Goal: Task Accomplishment & Management: Complete application form

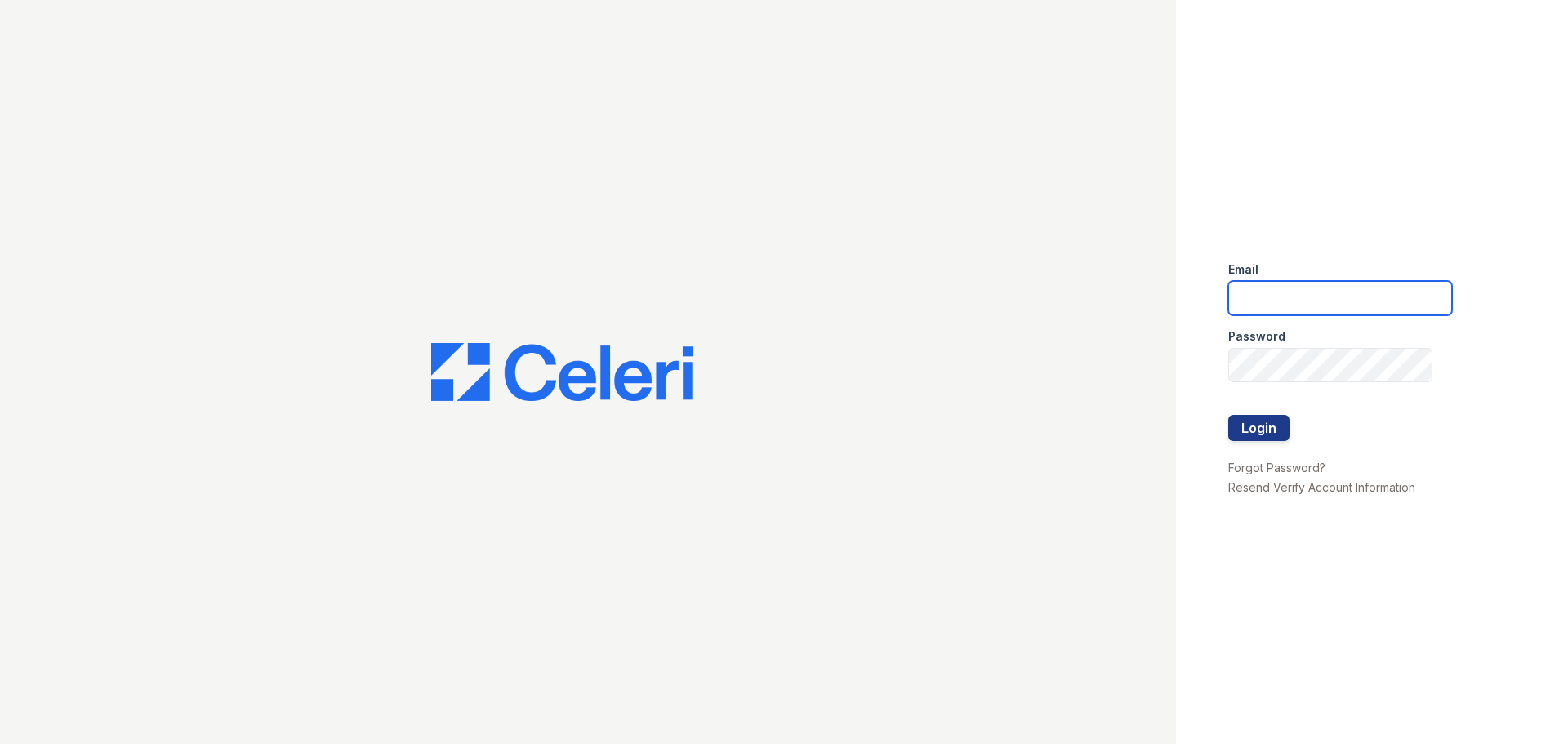
drag, startPoint x: 1327, startPoint y: 299, endPoint x: 1308, endPoint y: 307, distance: 20.6
click at [1325, 299] on input "email" at bounding box center [1340, 299] width 224 height 34
type input "[EMAIL_ADDRESS][DOMAIN_NAME]"
click at [1247, 430] on button "Login" at bounding box center [1259, 427] width 62 height 26
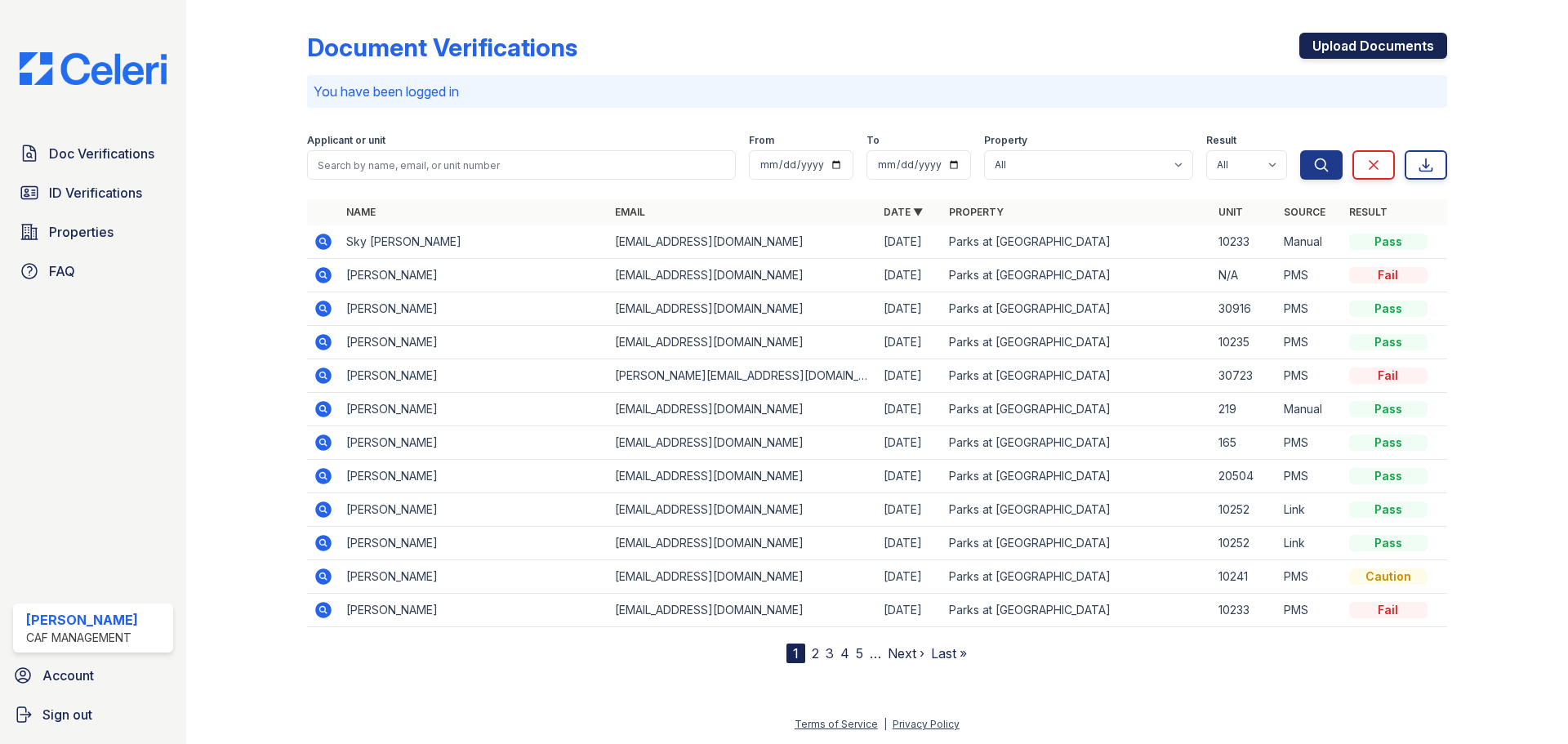
click at [1344, 52] on link "Upload Documents" at bounding box center [1373, 45] width 148 height 26
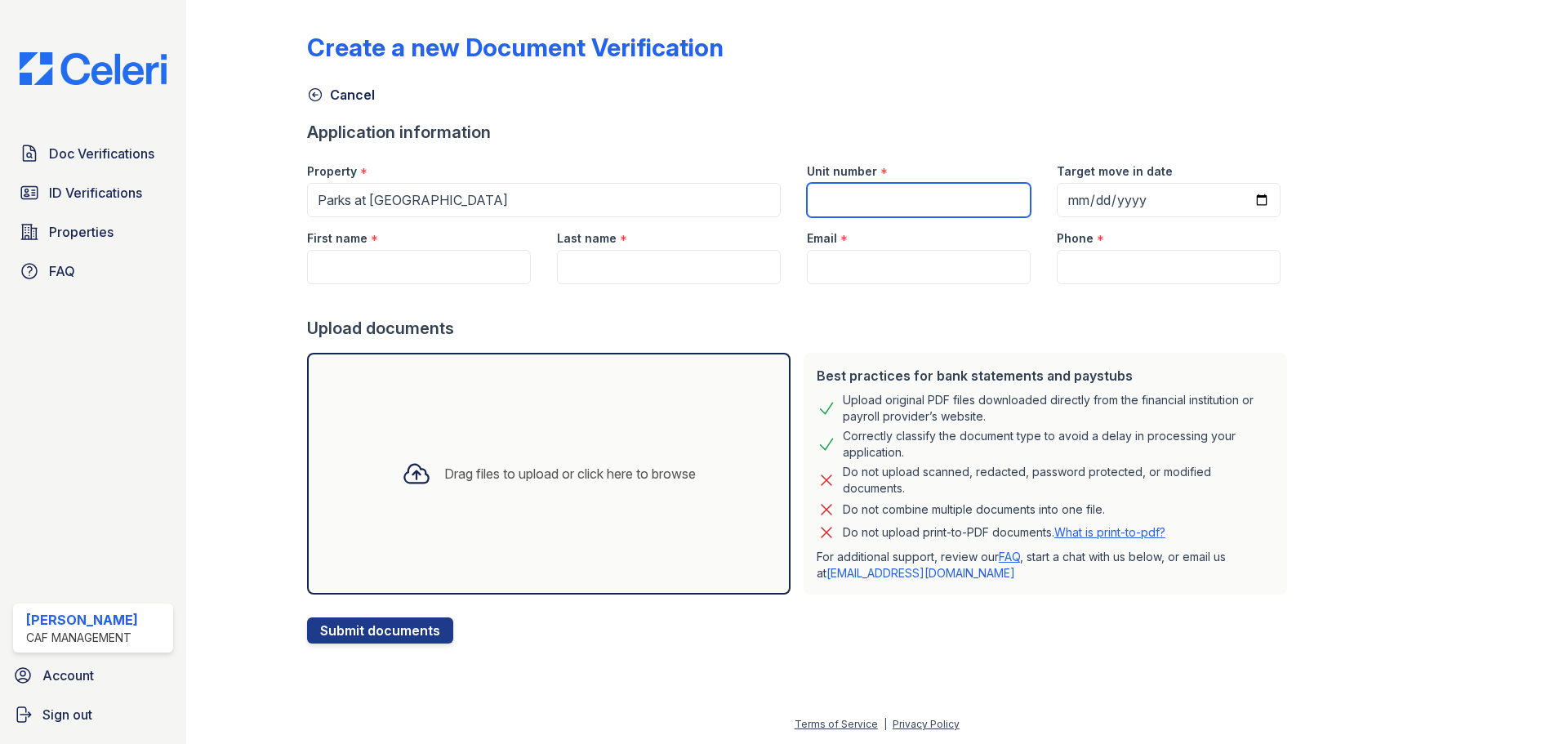
click at [894, 195] on input "Unit number" at bounding box center [918, 201] width 224 height 34
type input "1205"
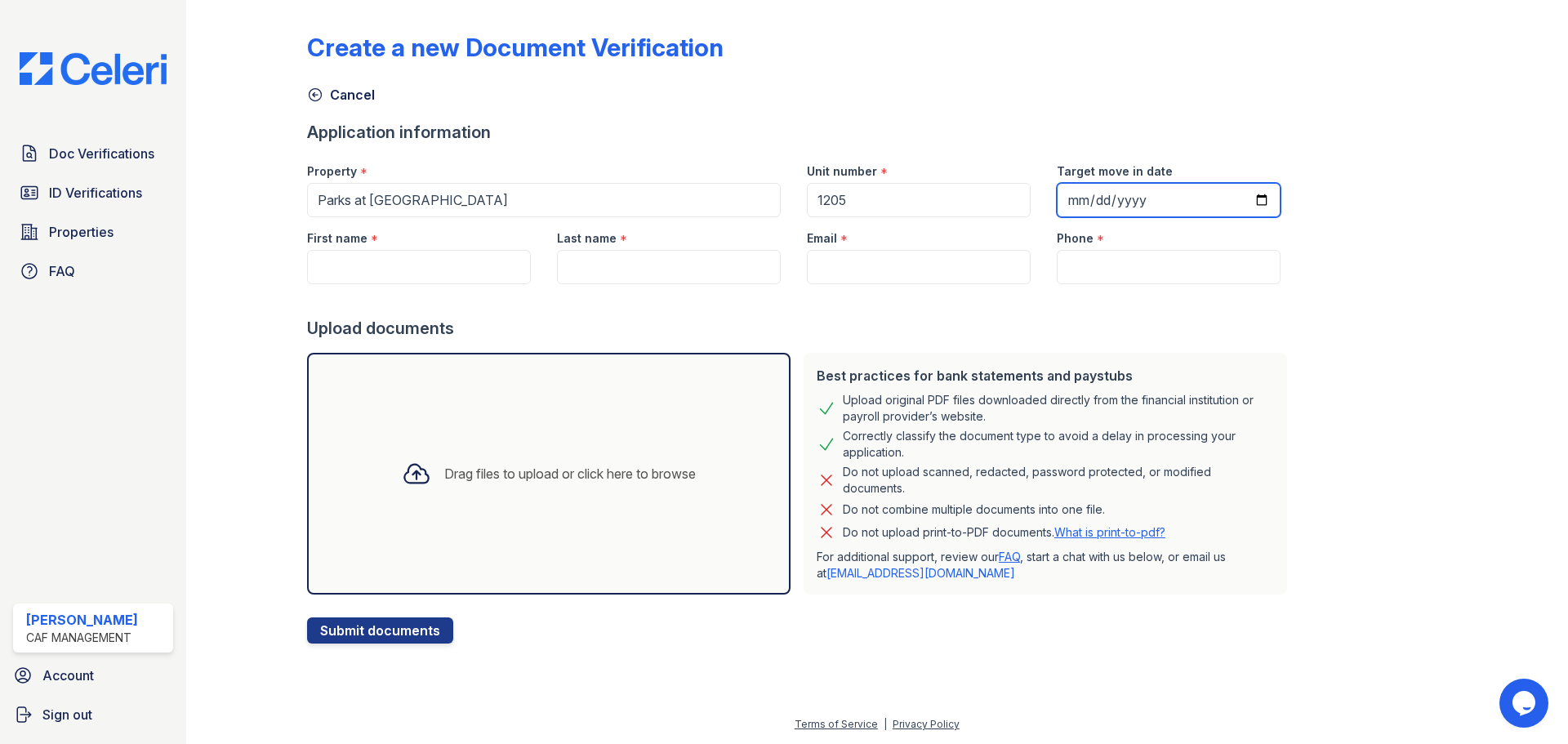
click at [1057, 194] on input "Target move in date" at bounding box center [1169, 201] width 224 height 34
type input "2025-09-29"
click at [486, 276] on input "First name" at bounding box center [418, 267] width 224 height 34
type input "V"
drag, startPoint x: 615, startPoint y: 263, endPoint x: 607, endPoint y: 258, distance: 9.4
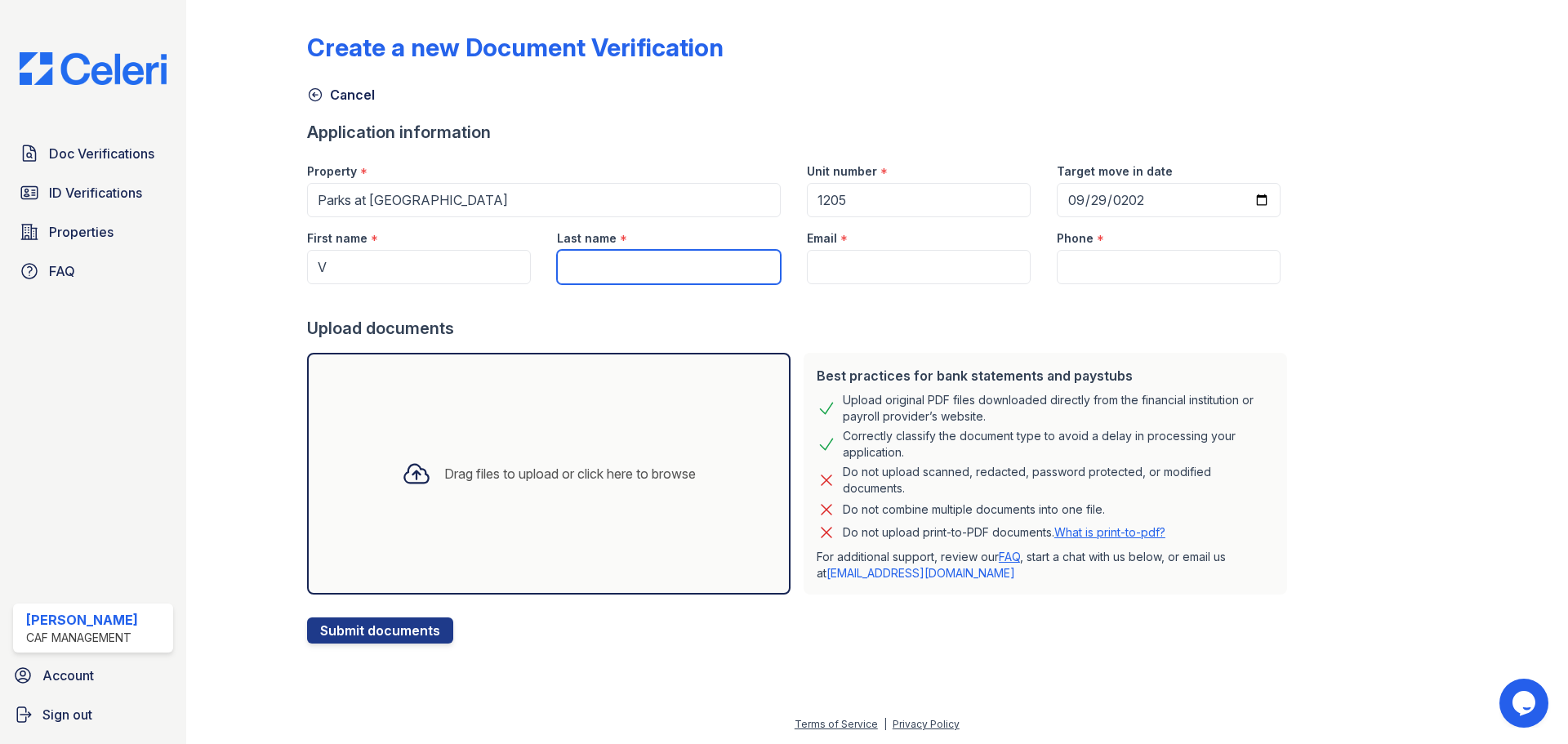
click at [612, 259] on input "Last name" at bounding box center [669, 267] width 224 height 34
click at [471, 264] on input "V" at bounding box center [418, 267] width 224 height 34
paste input "Marsha"
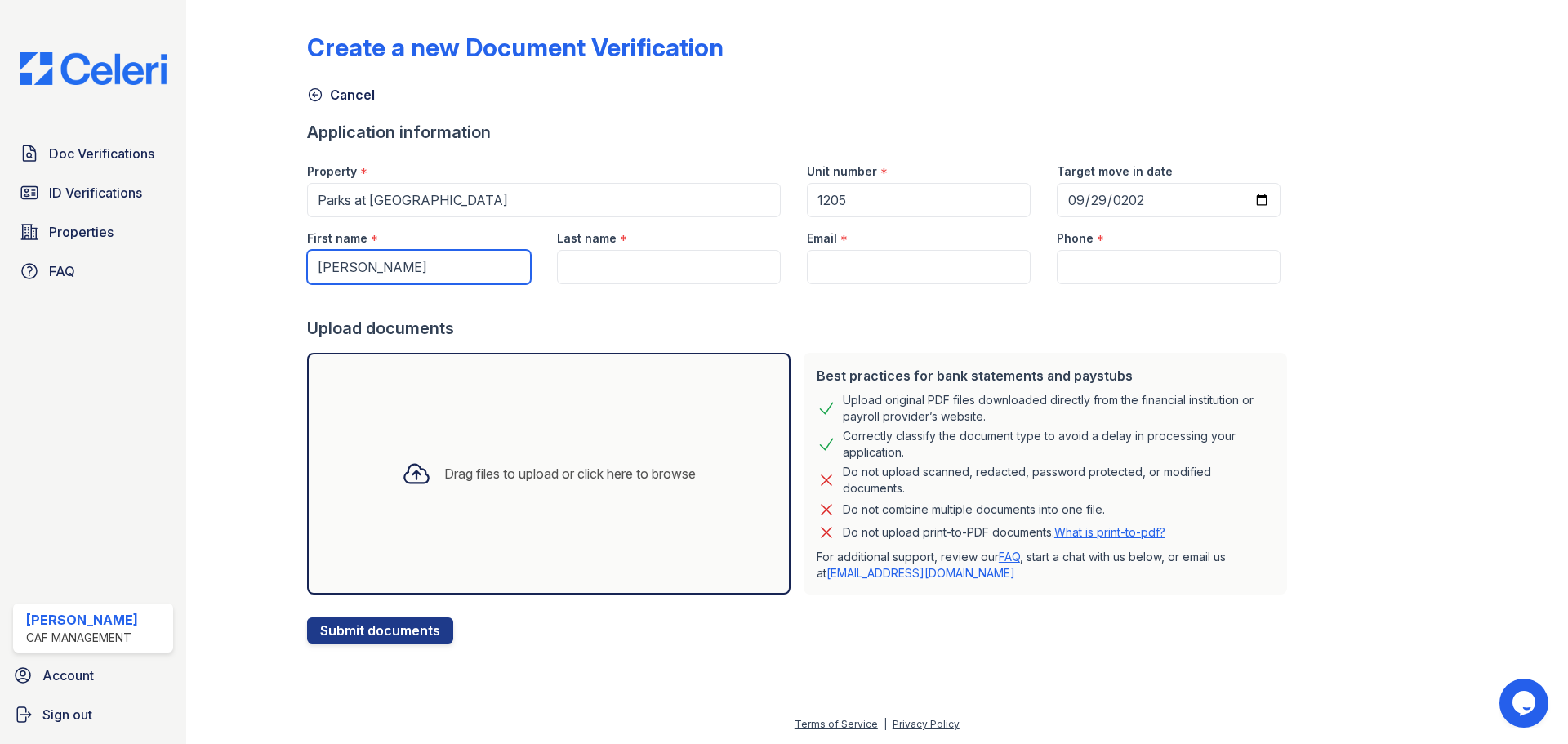
type input "Marsha"
click at [623, 273] on input "Last name" at bounding box center [669, 267] width 224 height 34
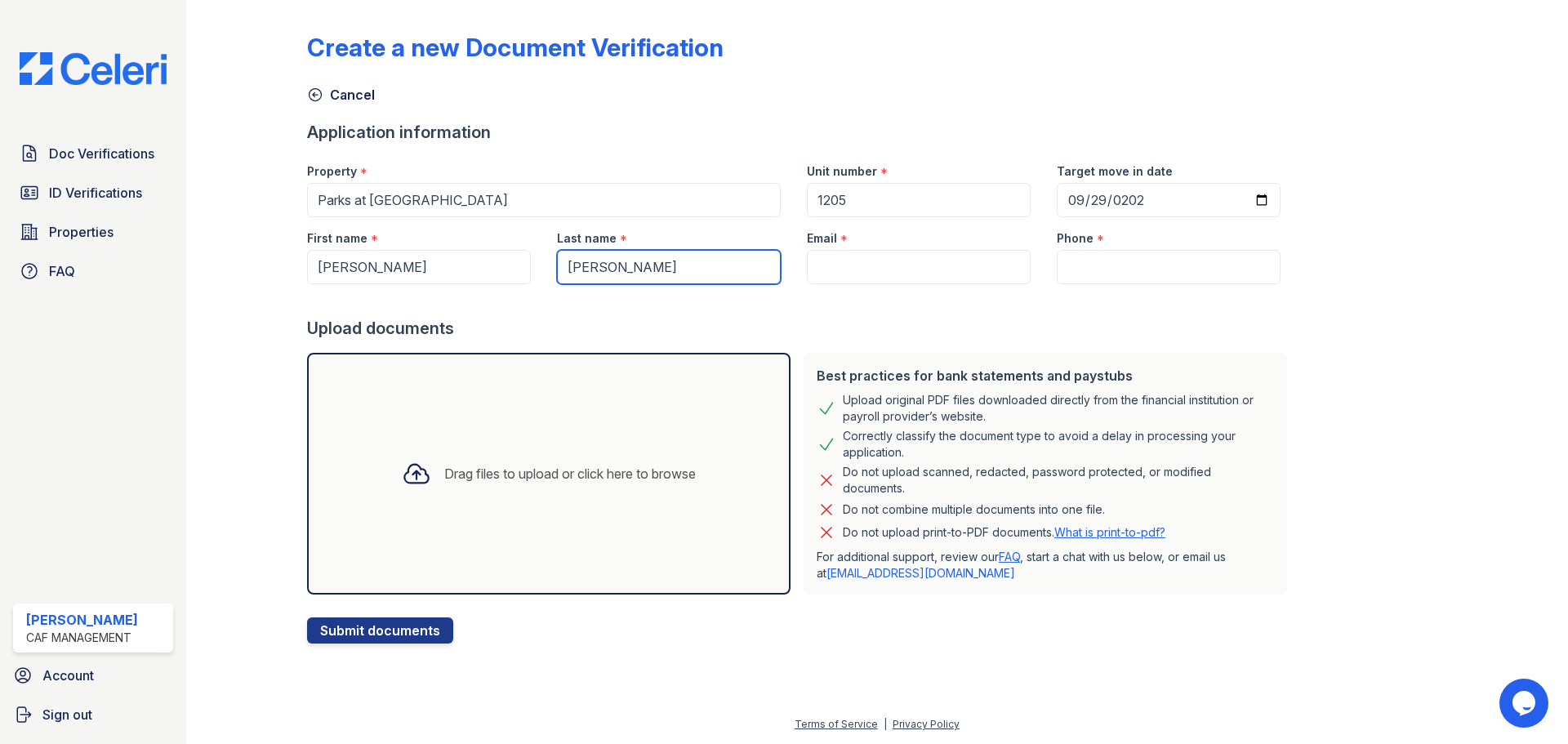
type input "Kelly"
drag, startPoint x: 875, startPoint y: 265, endPoint x: 528, endPoint y: 103, distance: 383.0
click at [875, 266] on input "Email" at bounding box center [918, 267] width 224 height 34
paste input "Alwayzawinner2024@gmail.com"
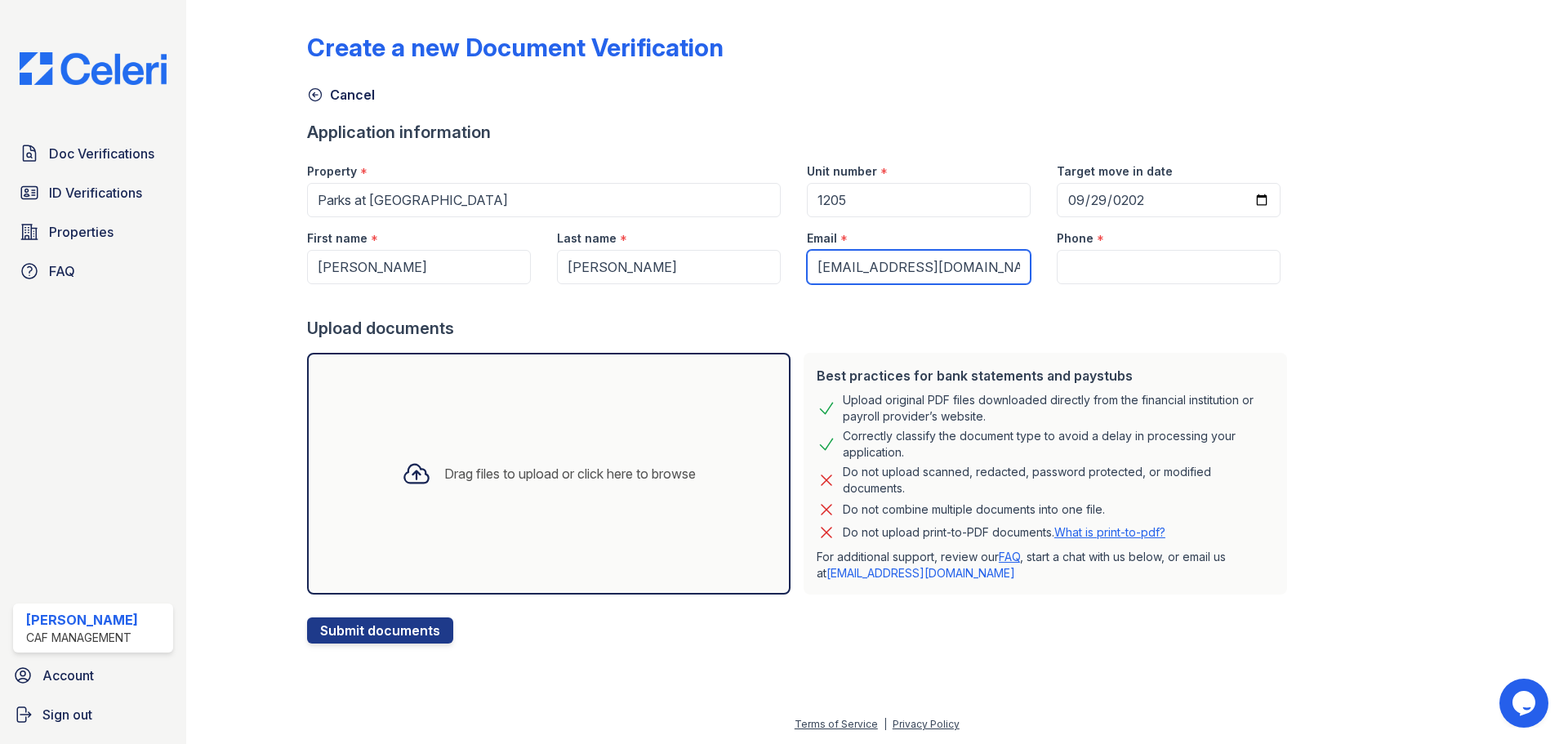
scroll to position [0, 5]
type input "Alwayzawinner2024@gmail.com"
click at [1077, 260] on input "Phone" at bounding box center [1169, 267] width 224 height 34
paste input "(318) 418-6334"
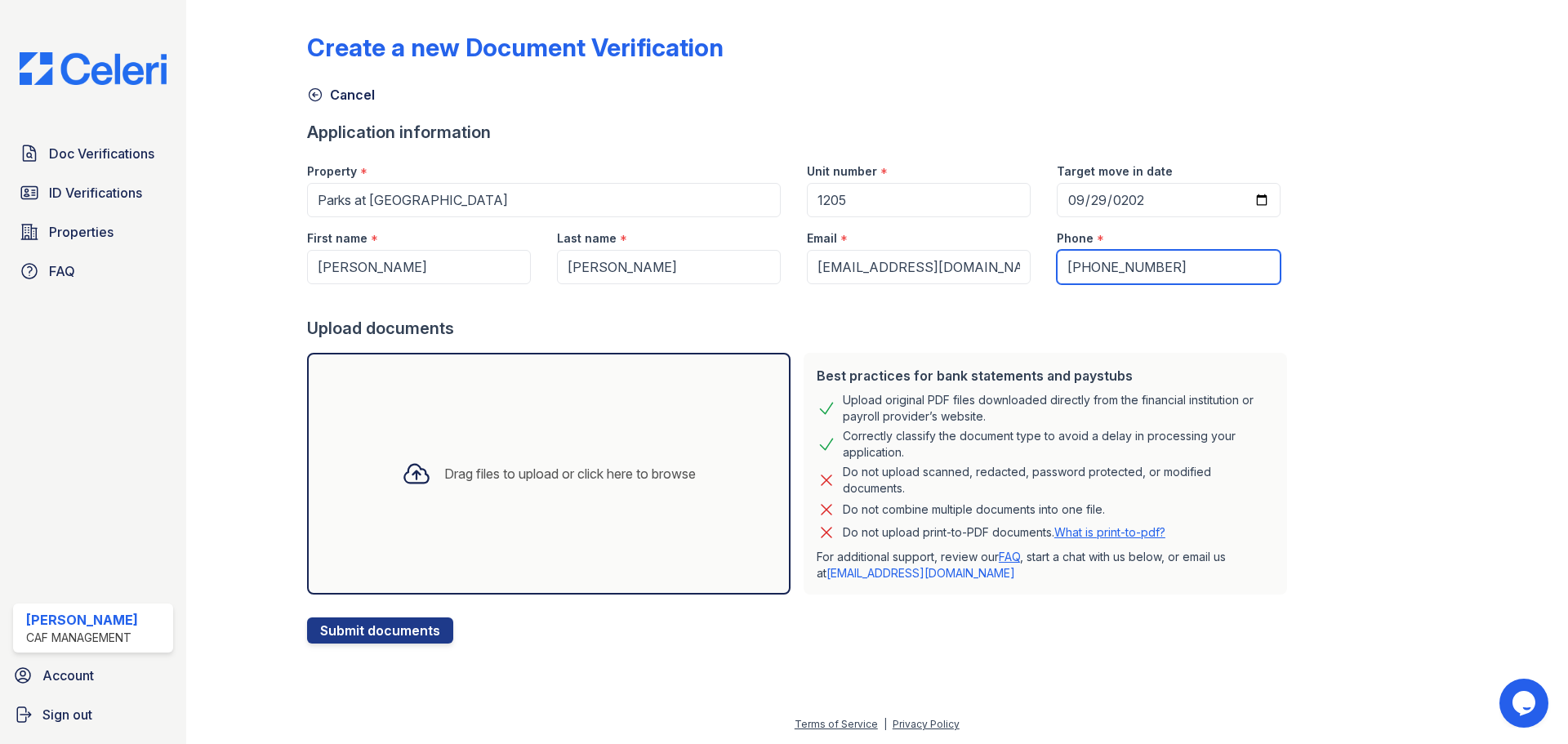
type input "(318) 418-6334"
click at [528, 471] on div "Drag files to upload or click here to browse" at bounding box center [570, 474] width 251 height 20
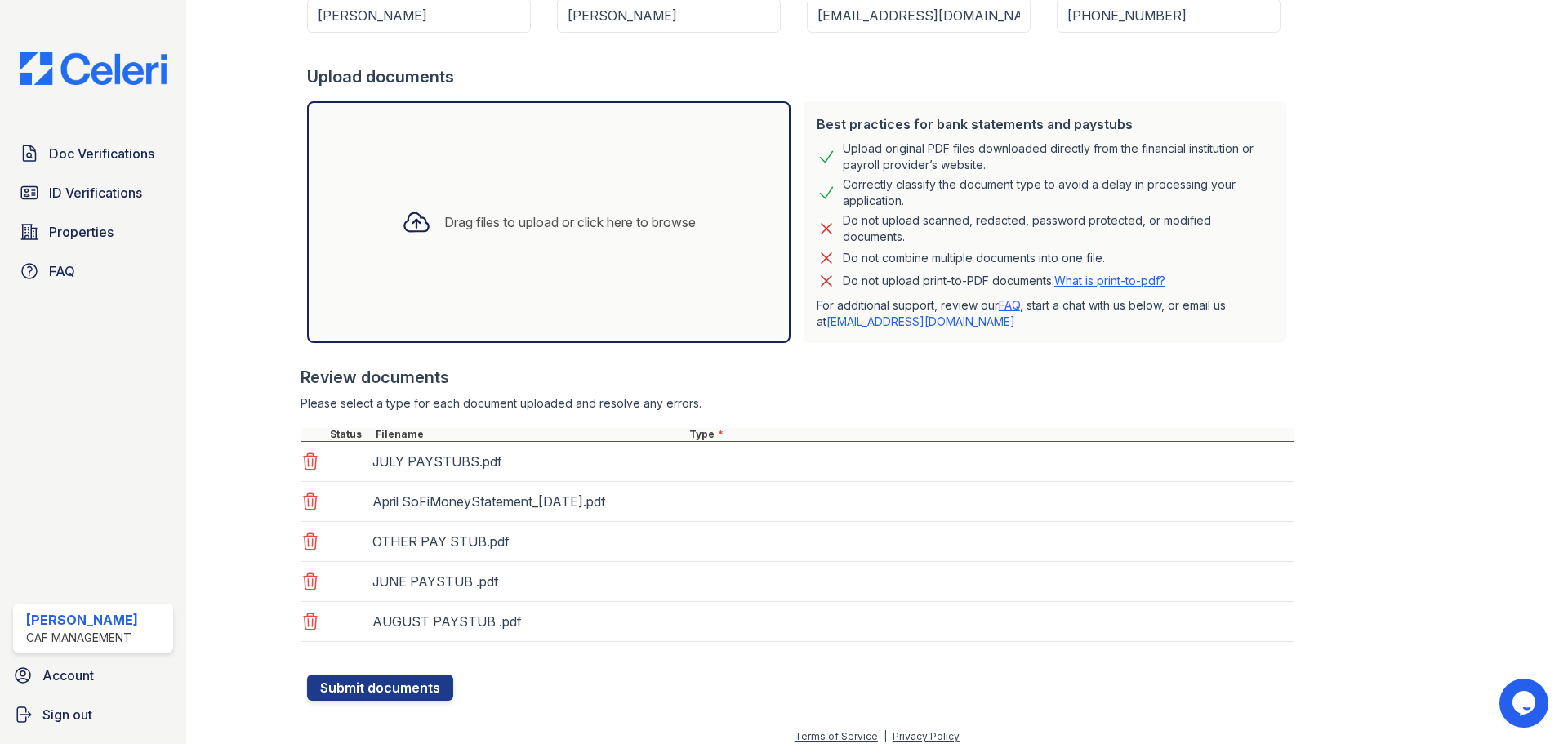
scroll to position [264, 0]
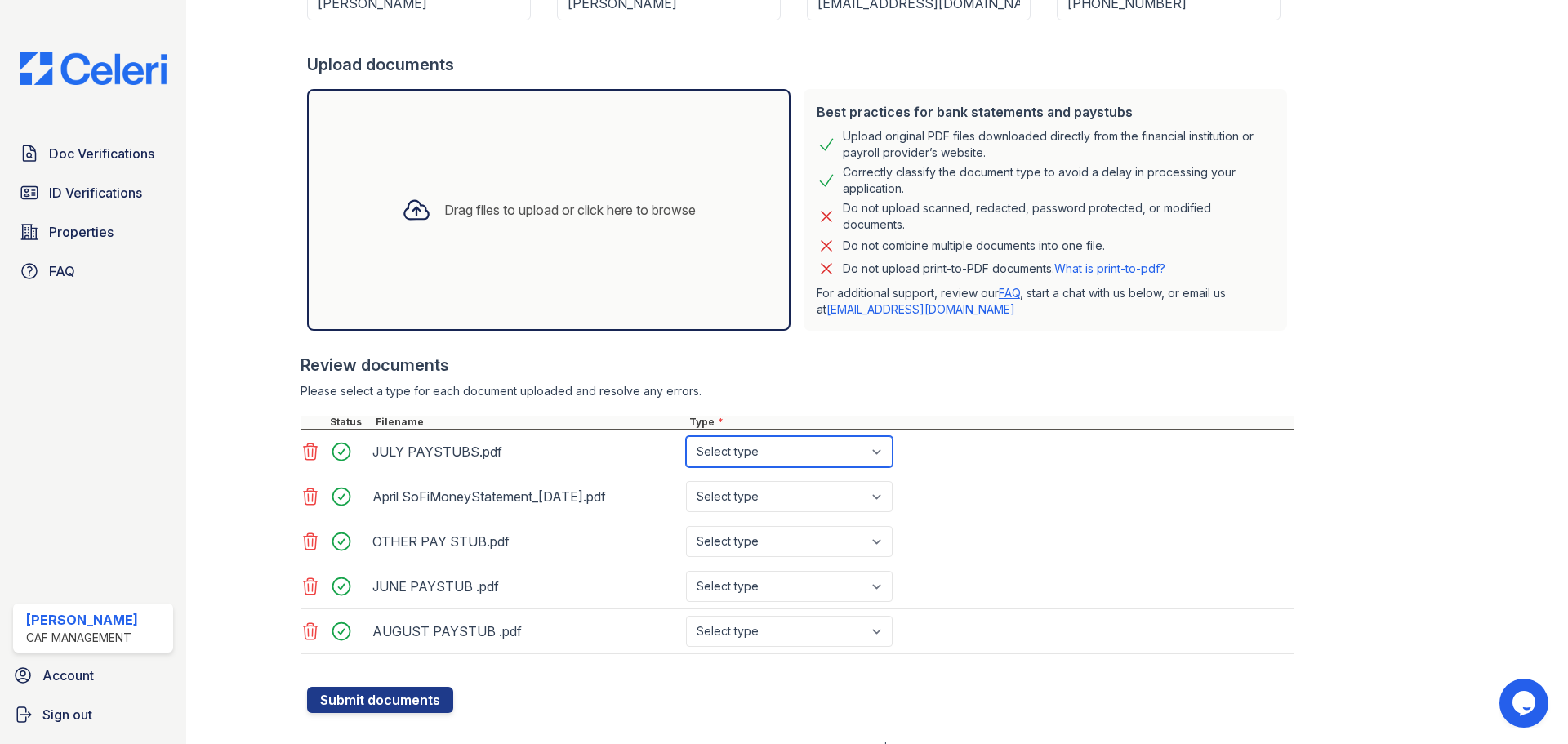
click at [744, 452] on select "Select type Paystub Bank Statement Offer Letter Tax Documents Benefit Award Let…" at bounding box center [789, 452] width 207 height 31
select select "bank_statement"
click at [686, 436] on select "Select type Paystub Bank Statement Offer Letter Tax Documents Benefit Award Let…" at bounding box center [789, 452] width 207 height 31
click at [764, 503] on select "Select type Paystub Bank Statement Offer Letter Tax Documents Benefit Award Let…" at bounding box center [789, 496] width 207 height 31
select select "bank_statement"
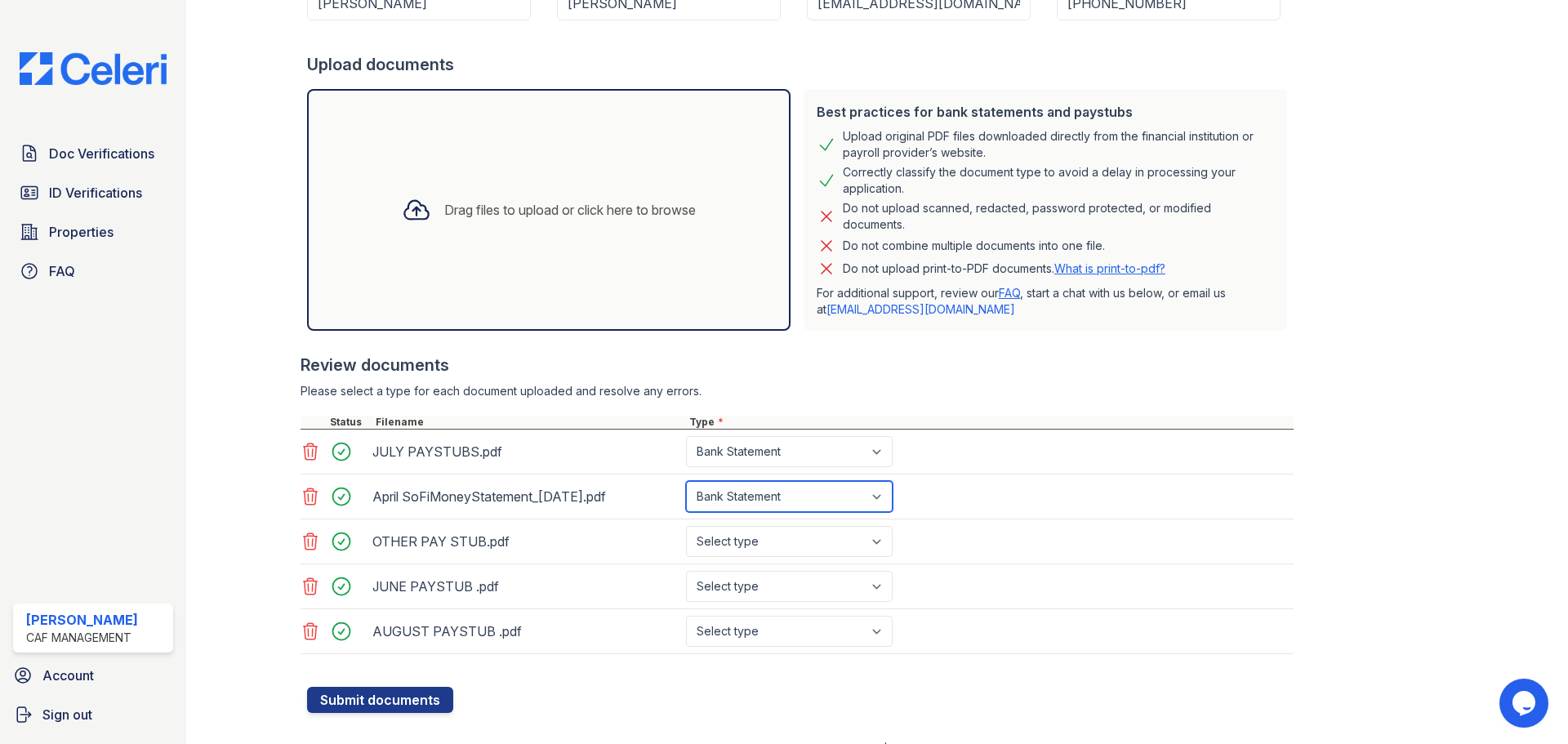
click at [686, 481] on select "Select type Paystub Bank Statement Offer Letter Tax Documents Benefit Award Let…" at bounding box center [789, 496] width 207 height 31
click at [747, 534] on select "Select type Paystub Bank Statement Offer Letter Tax Documents Benefit Award Let…" at bounding box center [789, 542] width 207 height 31
select select "bank_statement"
click at [686, 526] on select "Select type Paystub Bank Statement Offer Letter Tax Documents Benefit Award Let…" at bounding box center [789, 542] width 207 height 31
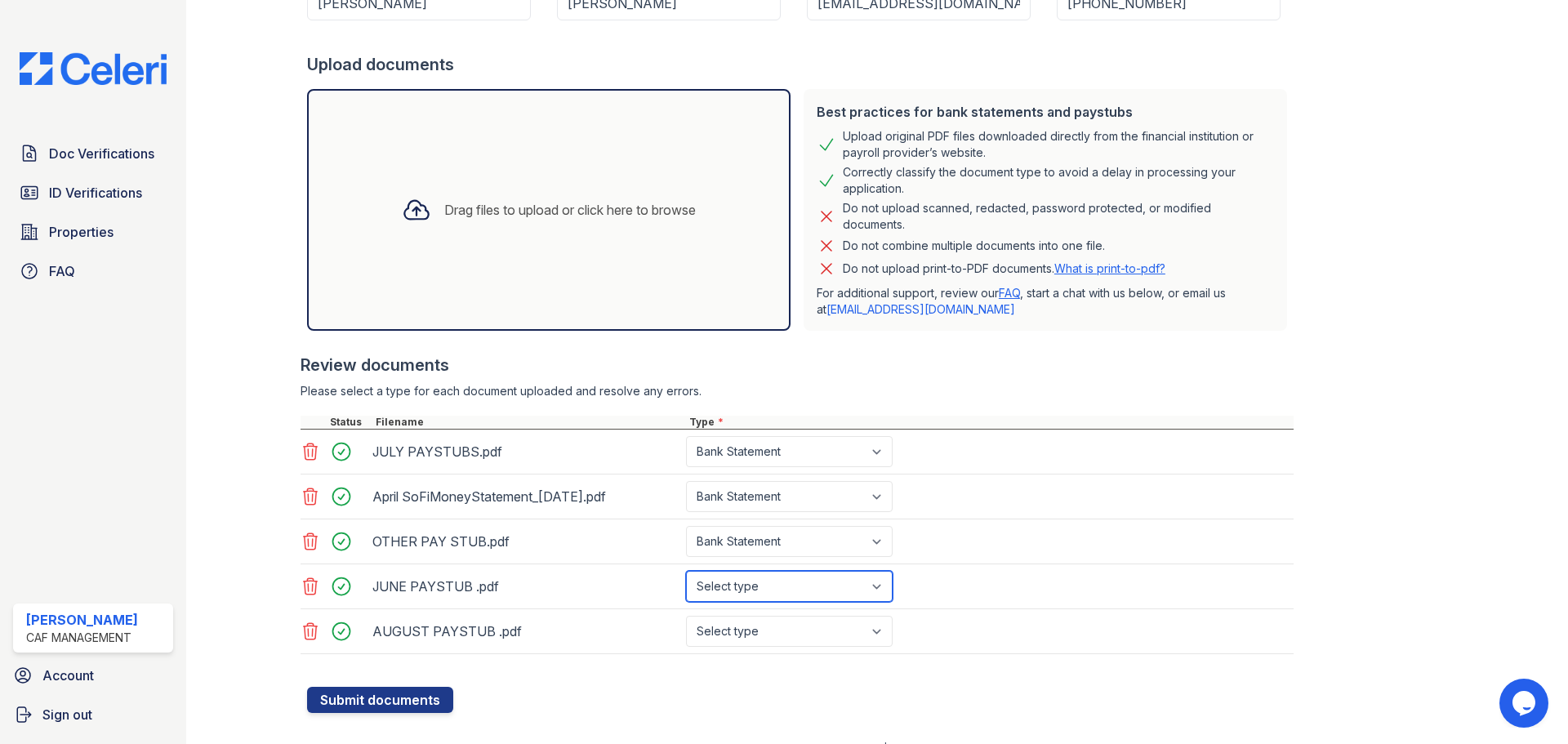
click at [736, 575] on select "Select type Paystub Bank Statement Offer Letter Tax Documents Benefit Award Let…" at bounding box center [789, 586] width 207 height 31
select select "bank_statement"
click at [686, 571] on select "Select type Paystub Bank Statement Offer Letter Tax Documents Benefit Award Let…" at bounding box center [789, 586] width 207 height 31
click at [759, 624] on select "Select type Paystub Bank Statement Offer Letter Tax Documents Benefit Award Let…" at bounding box center [789, 631] width 207 height 31
select select "bank_statement"
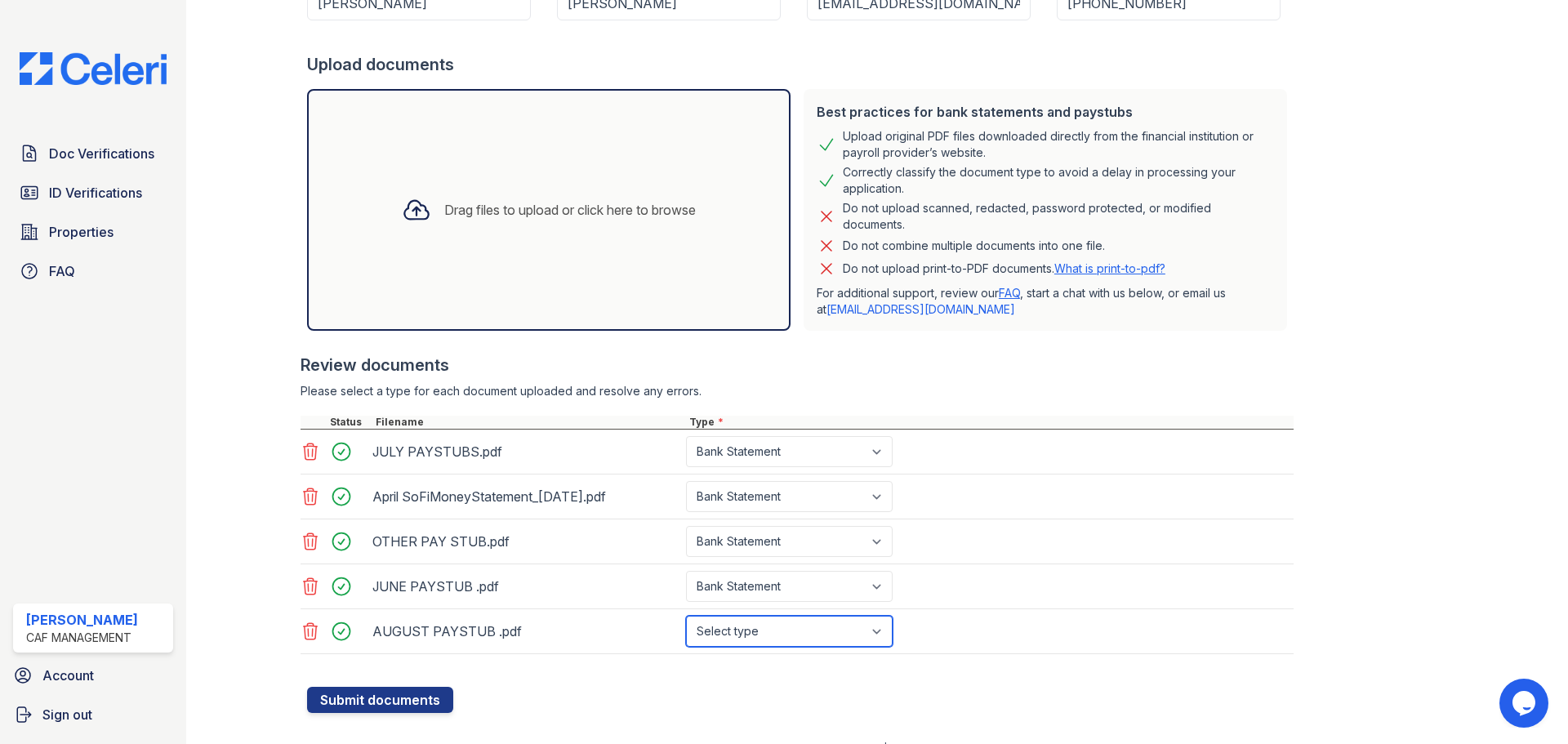
click at [686, 616] on select "Select type Paystub Bank Statement Offer Letter Tax Documents Benefit Award Let…" at bounding box center [789, 631] width 207 height 31
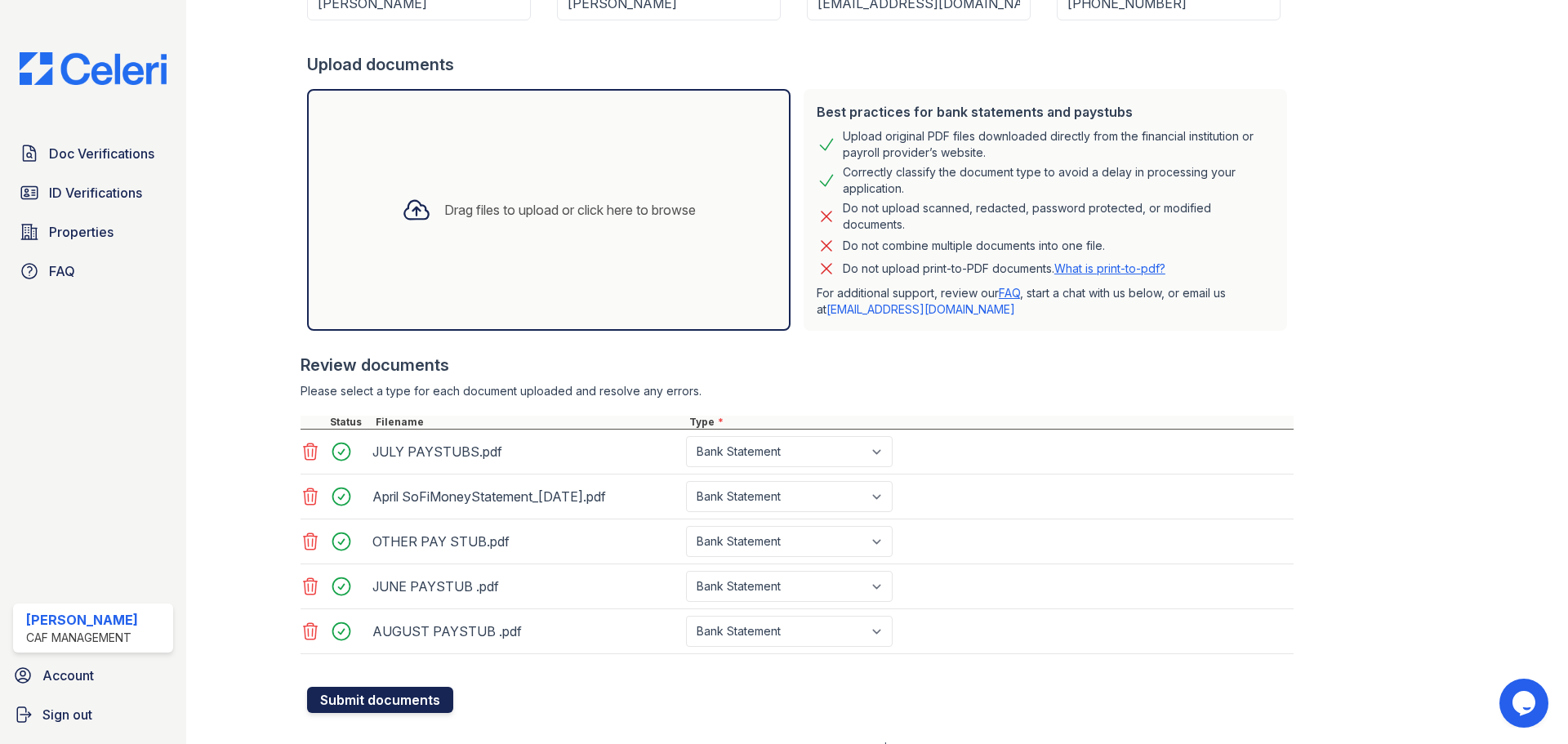
click at [434, 695] on button "Submit documents" at bounding box center [379, 700] width 146 height 26
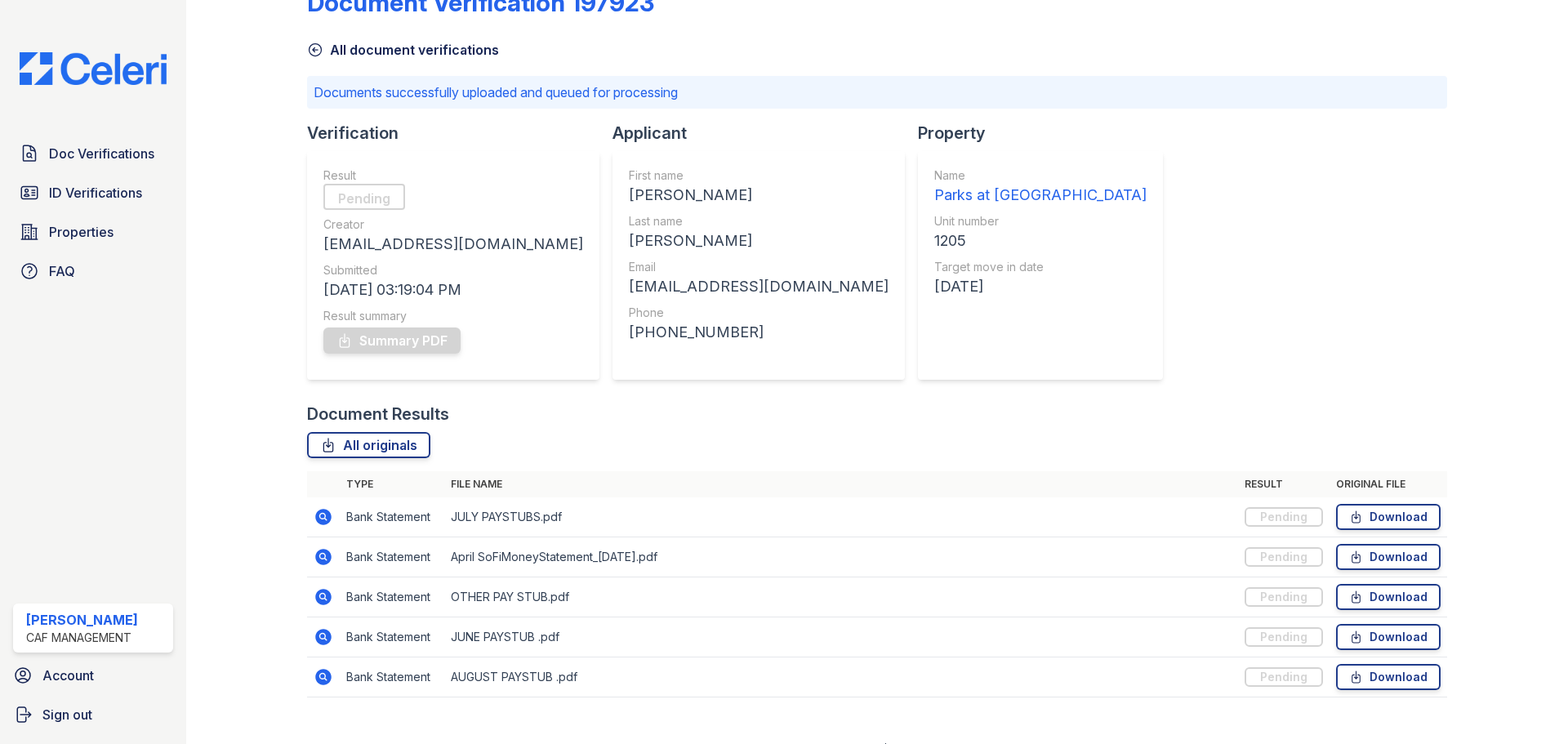
scroll to position [70, 0]
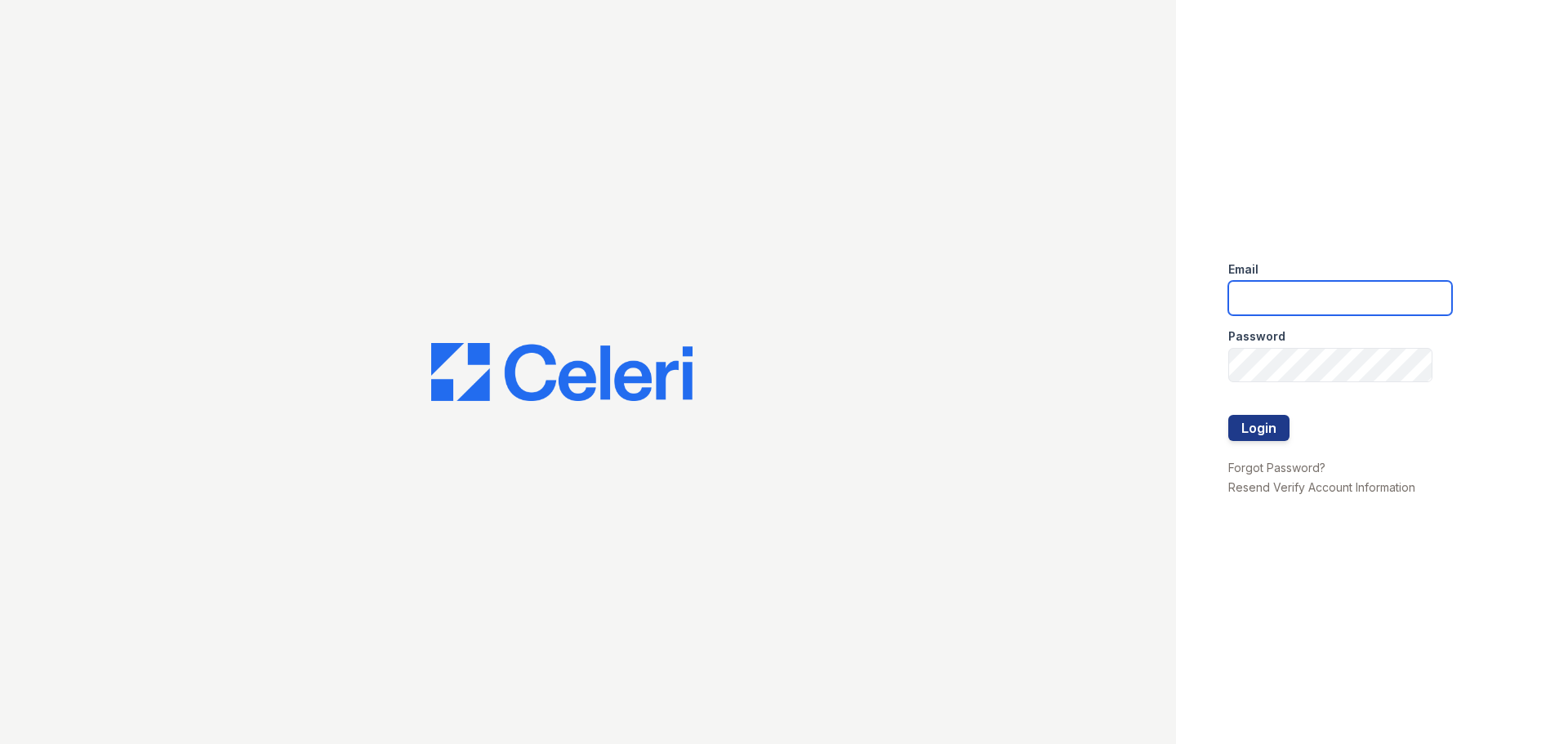
click at [1373, 286] on input "email" at bounding box center [1340, 299] width 224 height 34
type input "5"
type input "[EMAIL_ADDRESS][DOMAIN_NAME]"
click at [1267, 433] on button "Login" at bounding box center [1259, 427] width 62 height 26
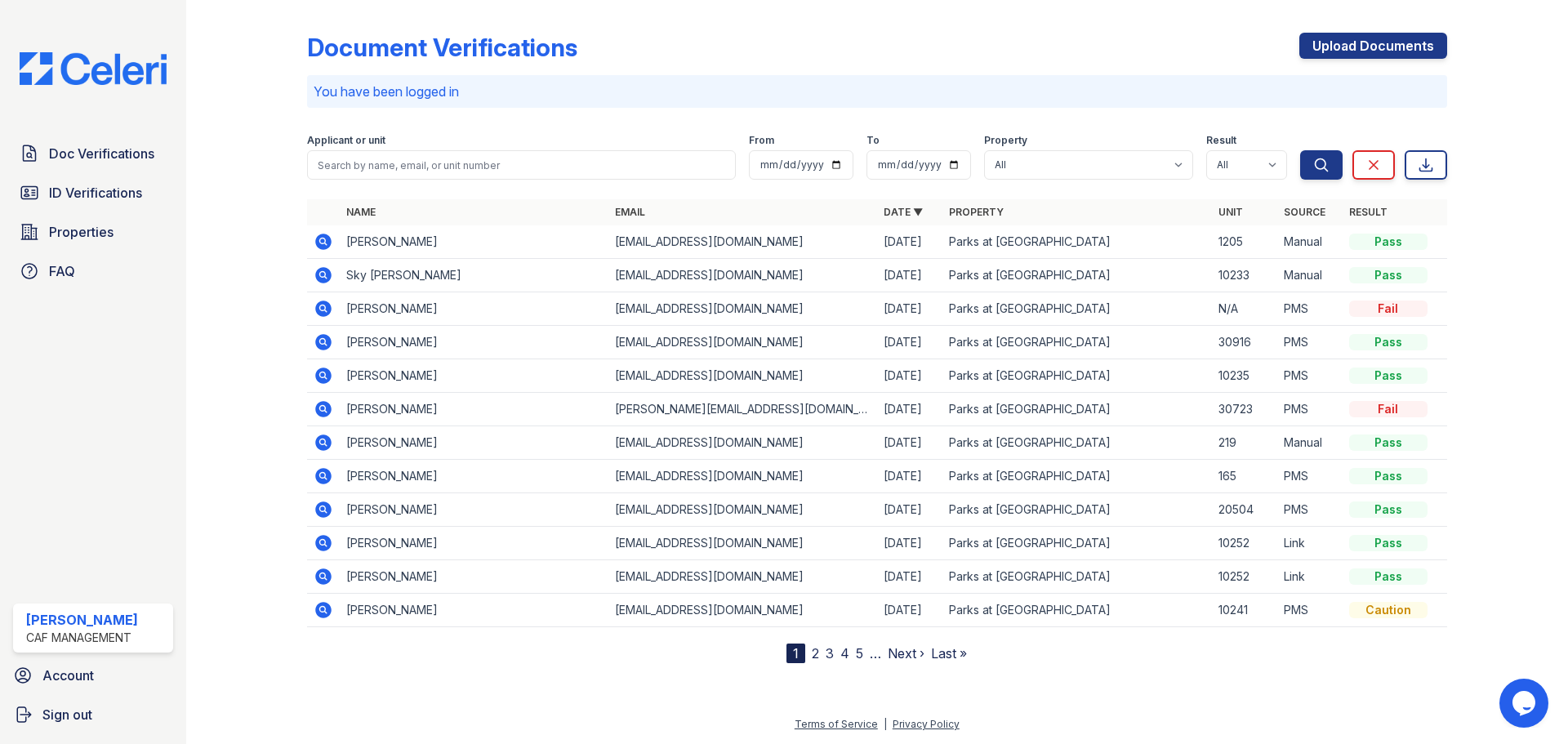
click at [324, 242] on icon at bounding box center [324, 242] width 20 height 20
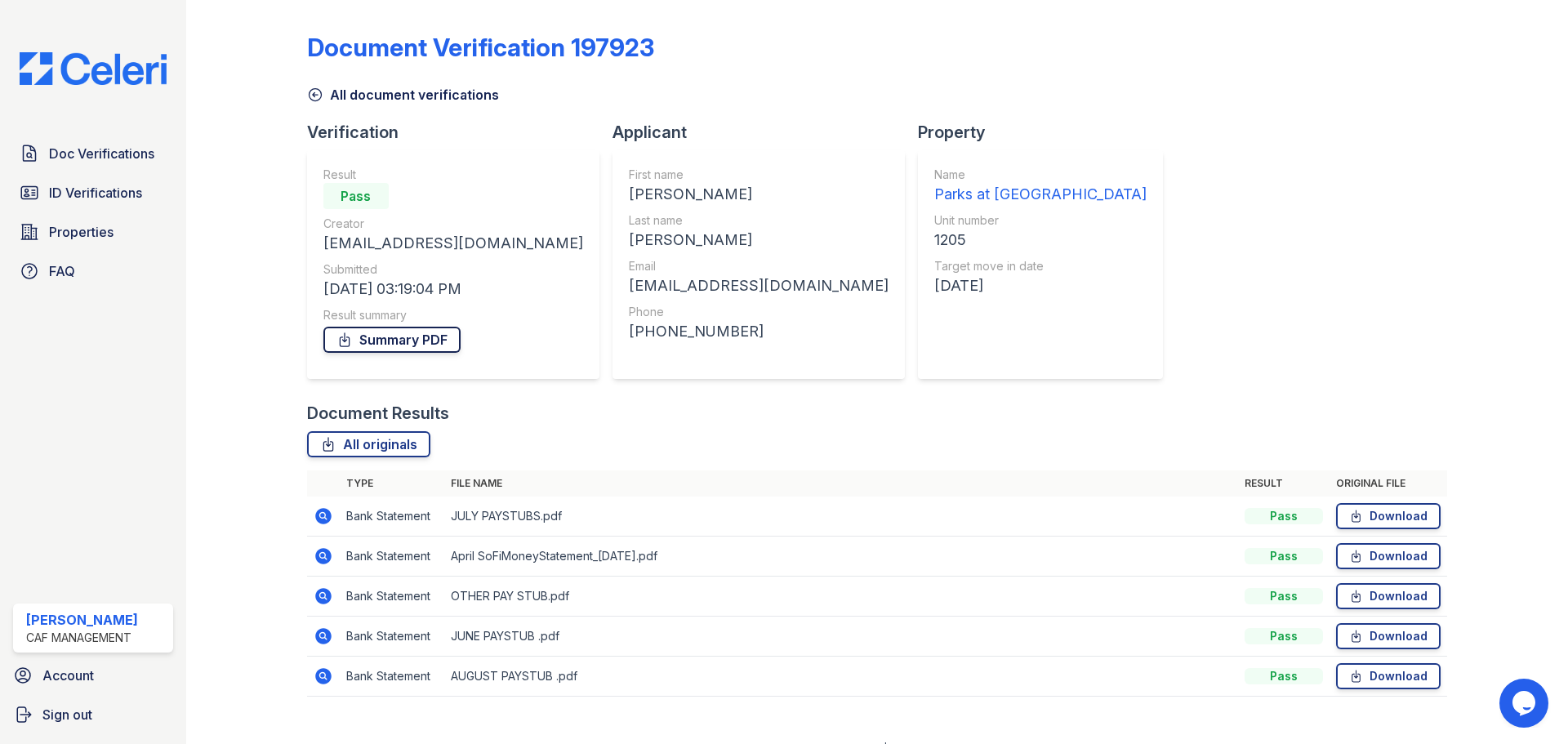
click at [377, 349] on link "Summary PDF" at bounding box center [391, 339] width 137 height 26
